Goal: Information Seeking & Learning: Compare options

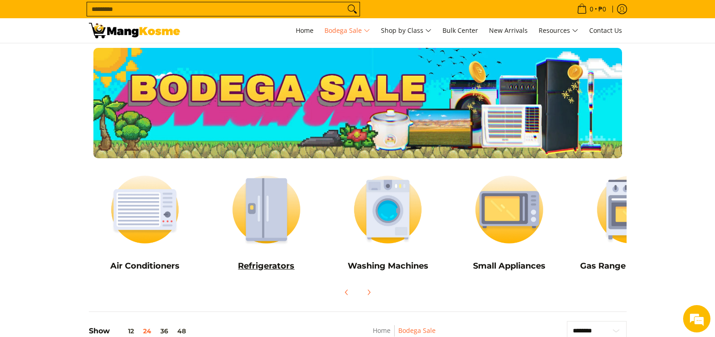
click at [280, 212] on img at bounding box center [266, 209] width 112 height 84
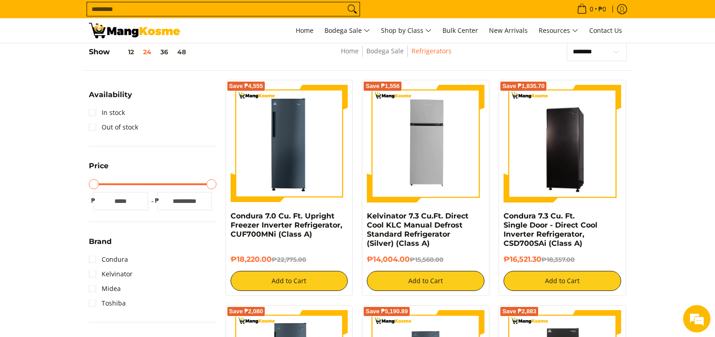
scroll to position [130, 0]
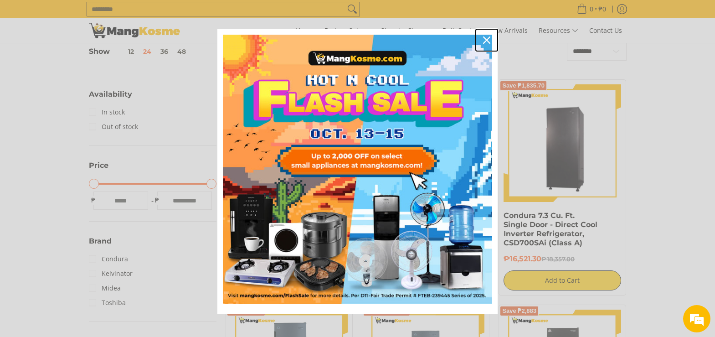
click at [485, 43] on icon "close icon" at bounding box center [486, 39] width 7 height 7
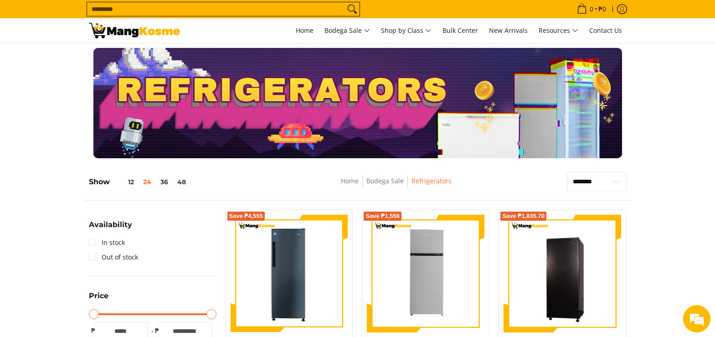
scroll to position [138, 0]
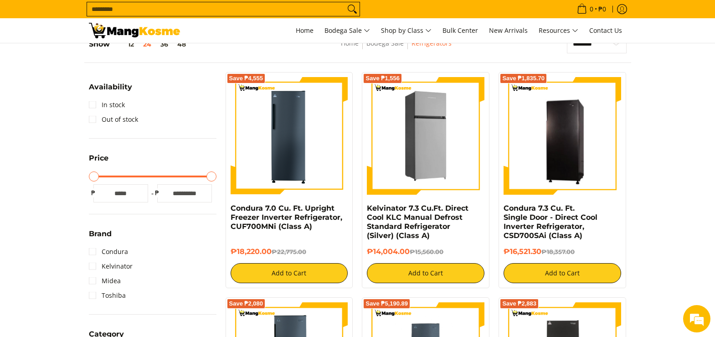
click at [452, 143] on img at bounding box center [425, 135] width 117 height 117
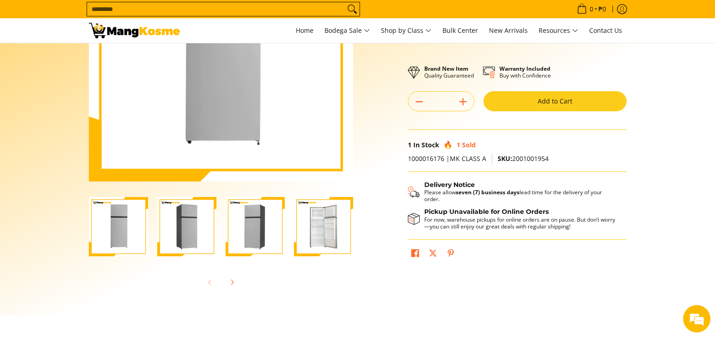
scroll to position [164, 0]
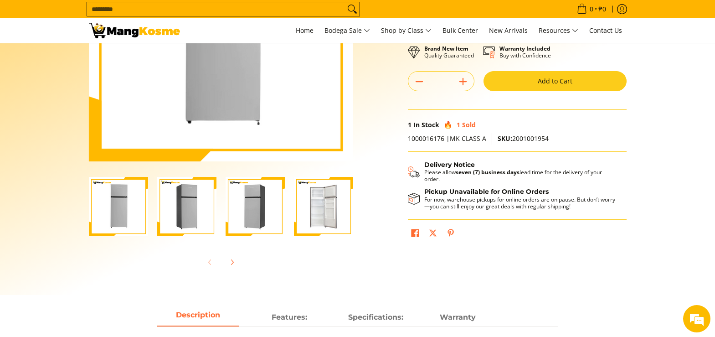
click at [201, 211] on img "Kelvinator 7.3 Cu.Ft. Direct Cool KLC Manual Defrost Standard Refrigerator (Sil…" at bounding box center [186, 206] width 59 height 59
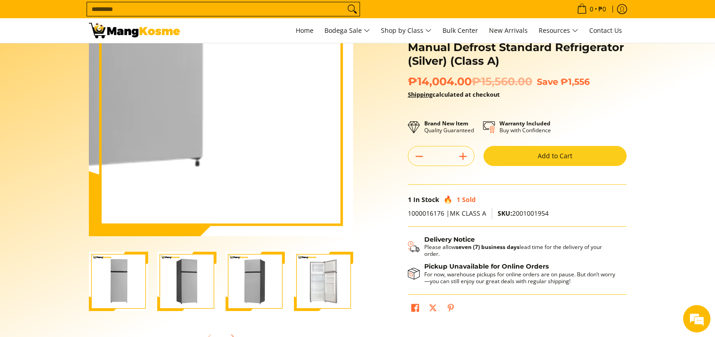
scroll to position [140, 0]
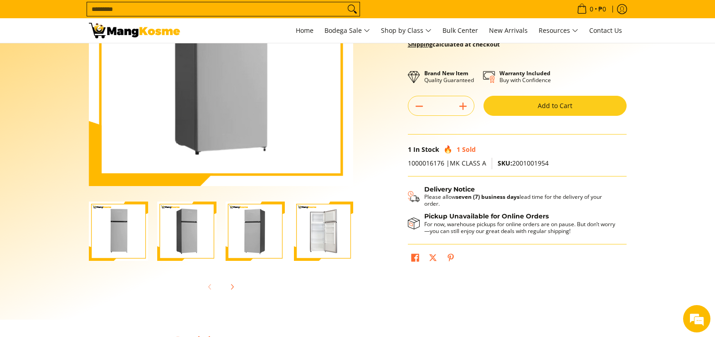
click at [273, 239] on img "Kelvinator 7.3 Cu.Ft. Direct Cool KLC Manual Defrost Standard Refrigerator (Sil…" at bounding box center [254, 230] width 59 height 59
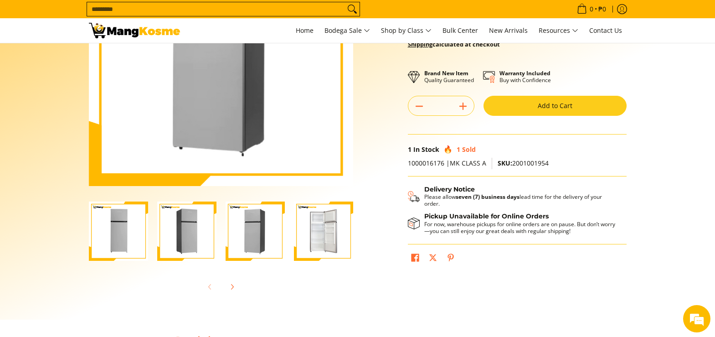
click at [317, 235] on img "Kelvinator 7.3 Cu.Ft. Direct Cool KLC Manual Defrost Standard Refrigerator (Sil…" at bounding box center [323, 230] width 59 height 59
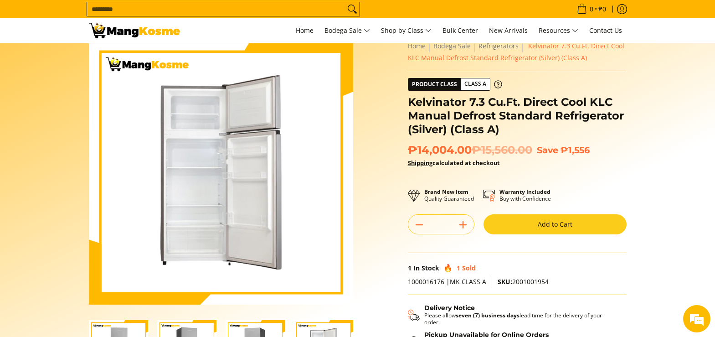
scroll to position [0, 0]
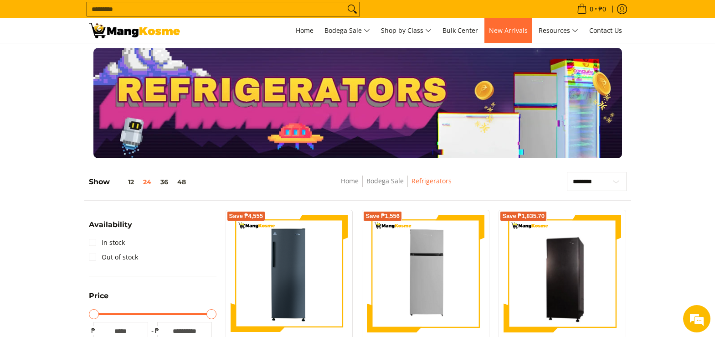
click at [520, 34] on span "New Arrivals" at bounding box center [508, 30] width 39 height 9
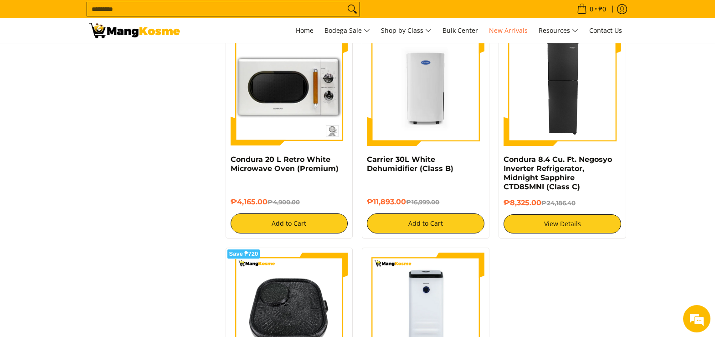
scroll to position [1487, 0]
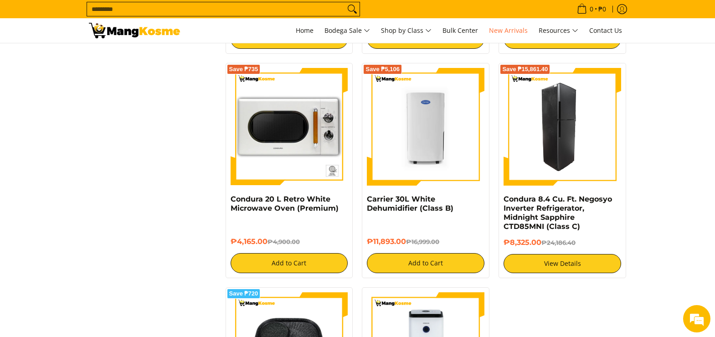
click at [573, 121] on img at bounding box center [561, 126] width 117 height 117
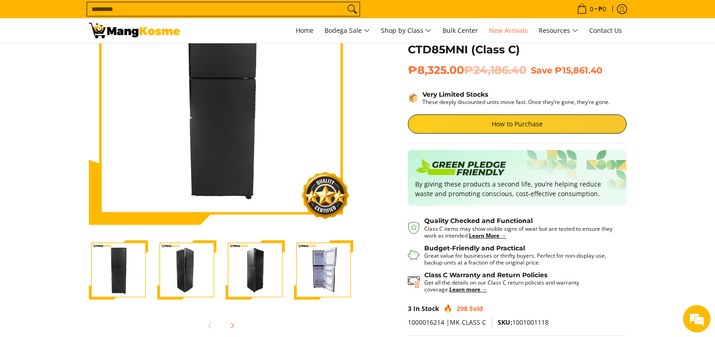
scroll to position [147, 0]
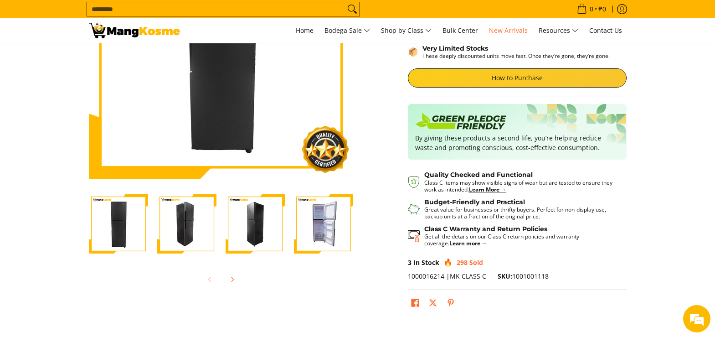
click at [328, 229] on img "Condura 8.4 Cu. Ft. Negosyo Inverter Refrigerator, Midnight Sapphire CTD85MNI (…" at bounding box center [323, 223] width 59 height 59
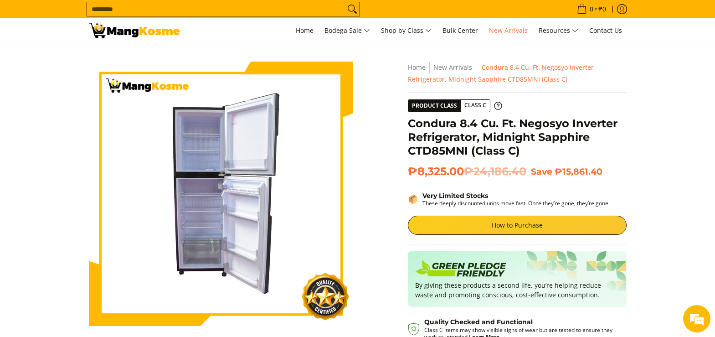
scroll to position [0, 0]
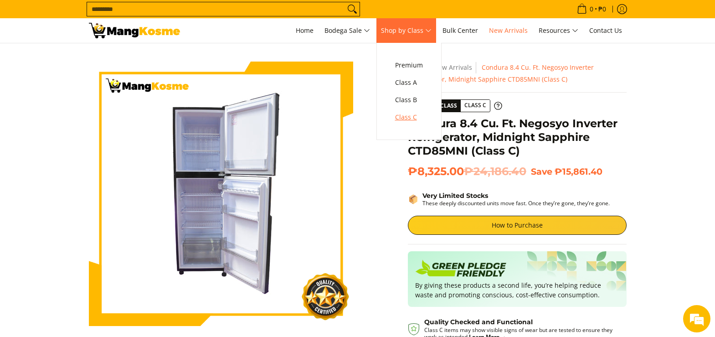
click at [403, 116] on span "Class C" at bounding box center [409, 117] width 28 height 11
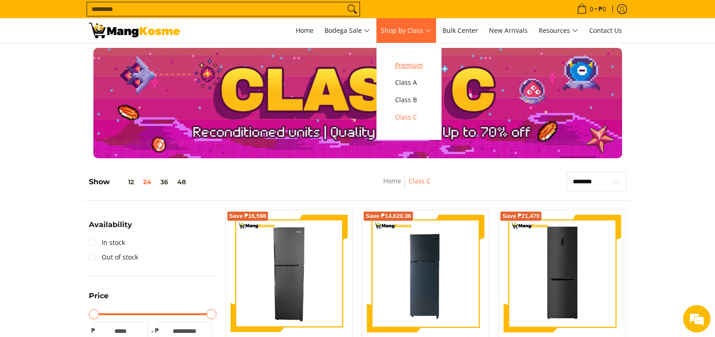
click at [411, 70] on span "Premium" at bounding box center [409, 65] width 28 height 11
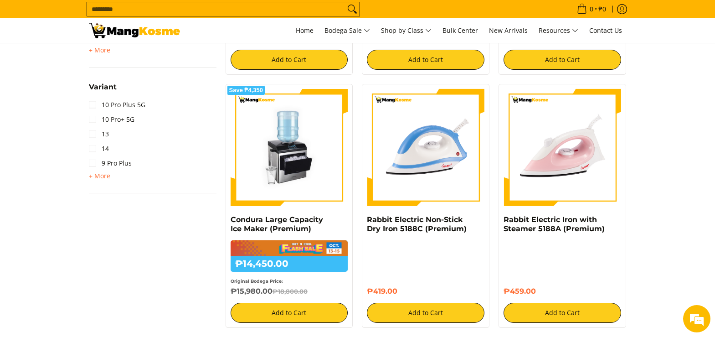
scroll to position [771, 0]
